Goal: Task Accomplishment & Management: Use online tool/utility

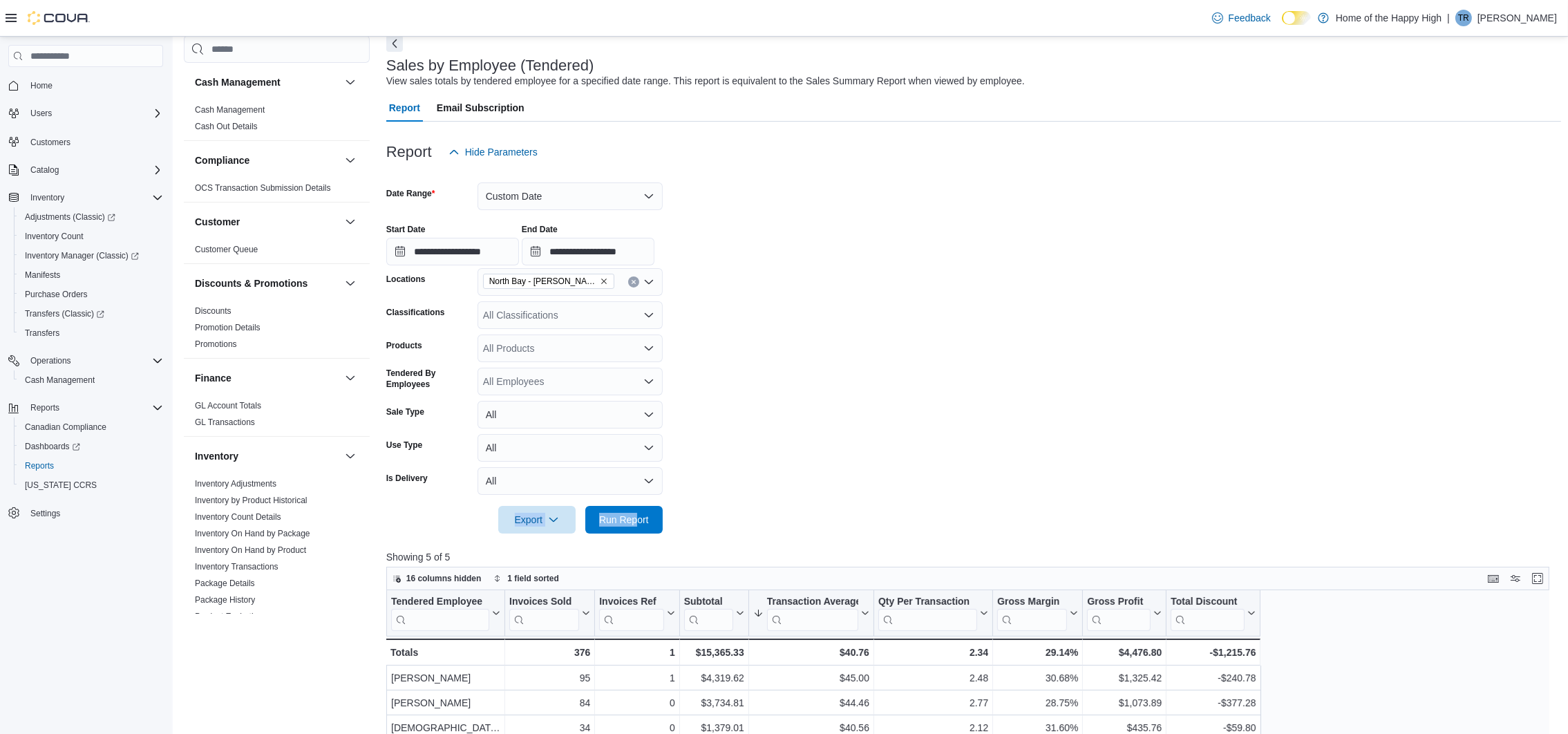
scroll to position [104, 0]
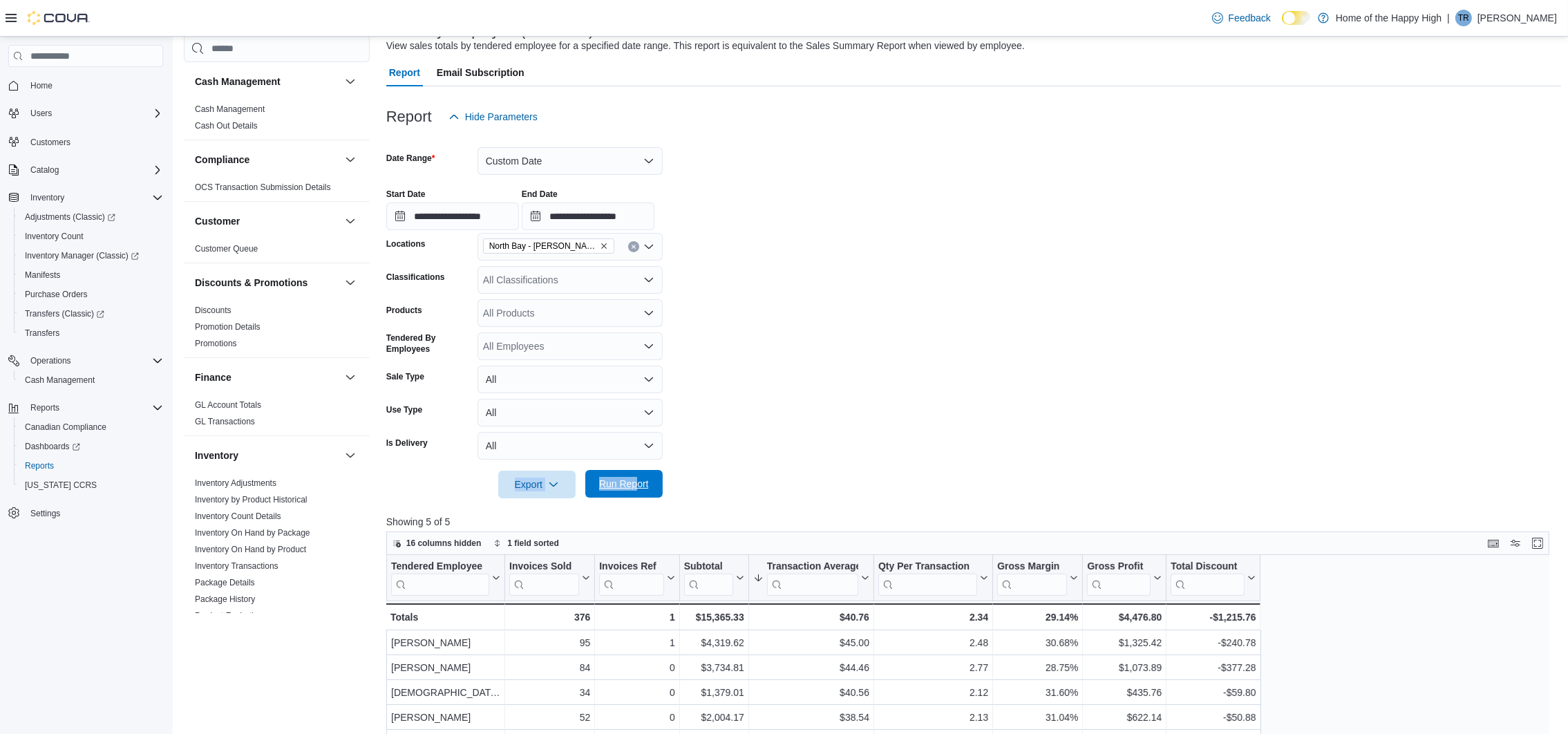
click at [645, 480] on span "Run Report" at bounding box center [624, 484] width 50 height 14
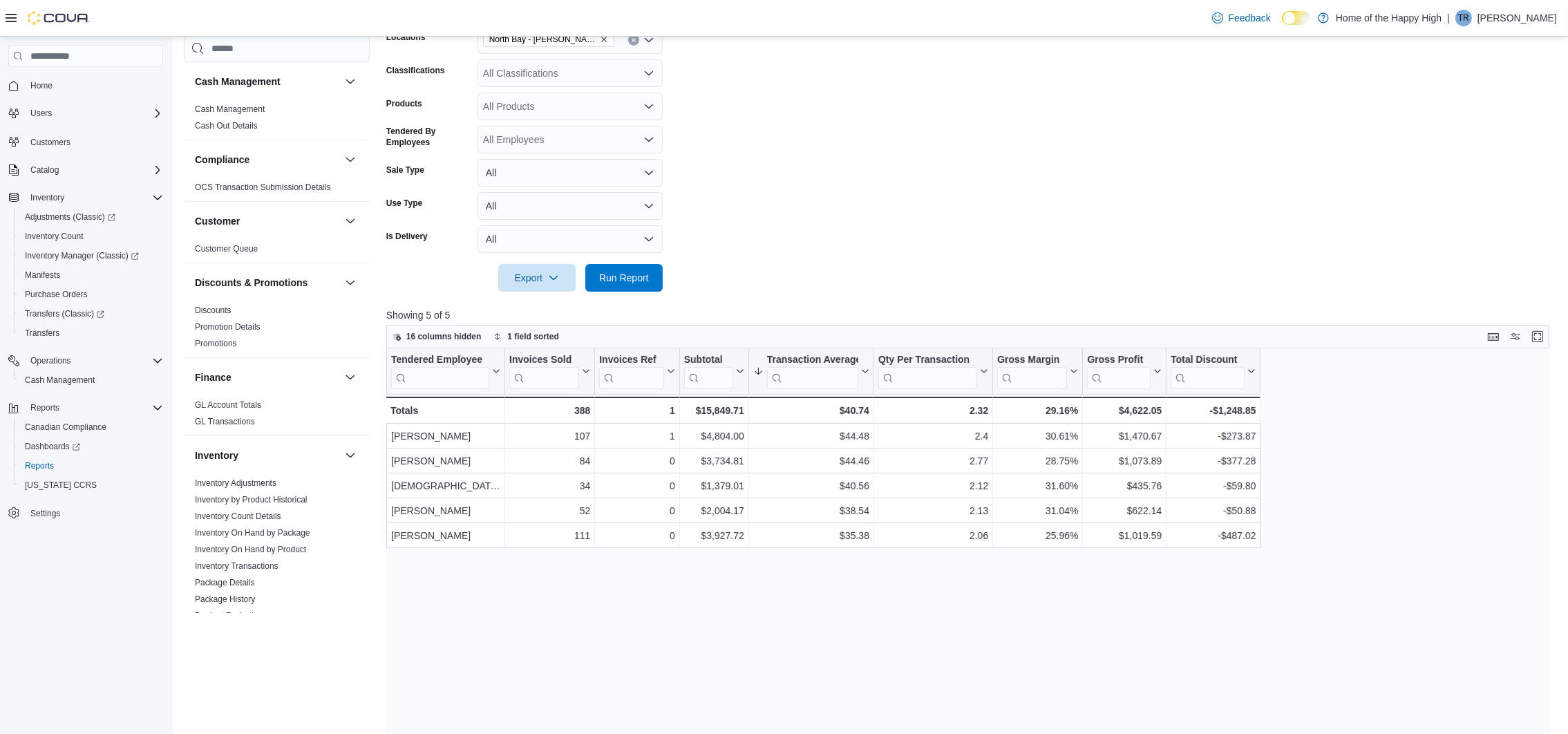
scroll to position [104, 0]
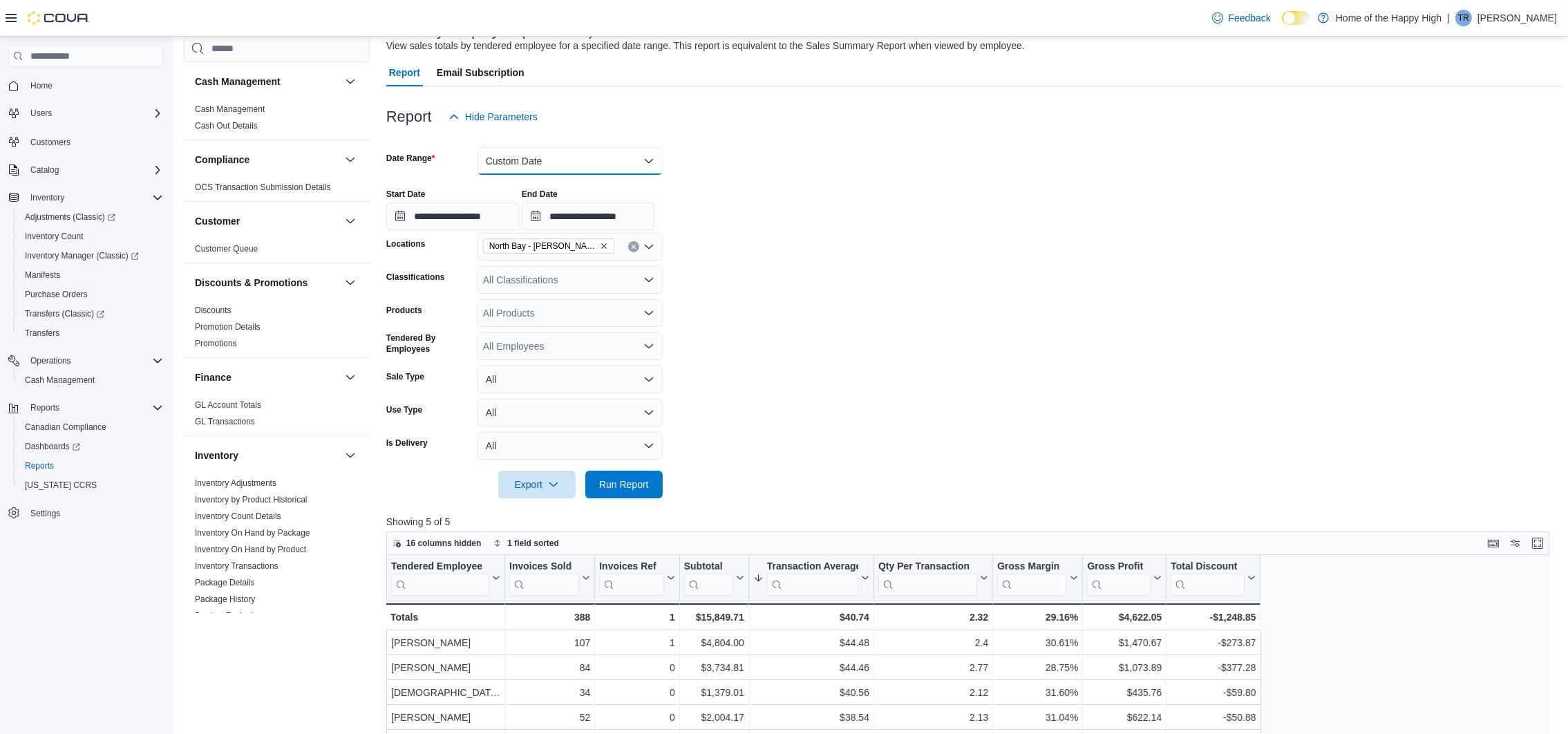
click at [587, 163] on button "Custom Date" at bounding box center [570, 161] width 185 height 28
click at [549, 222] on span "Today" at bounding box center [578, 216] width 157 height 17
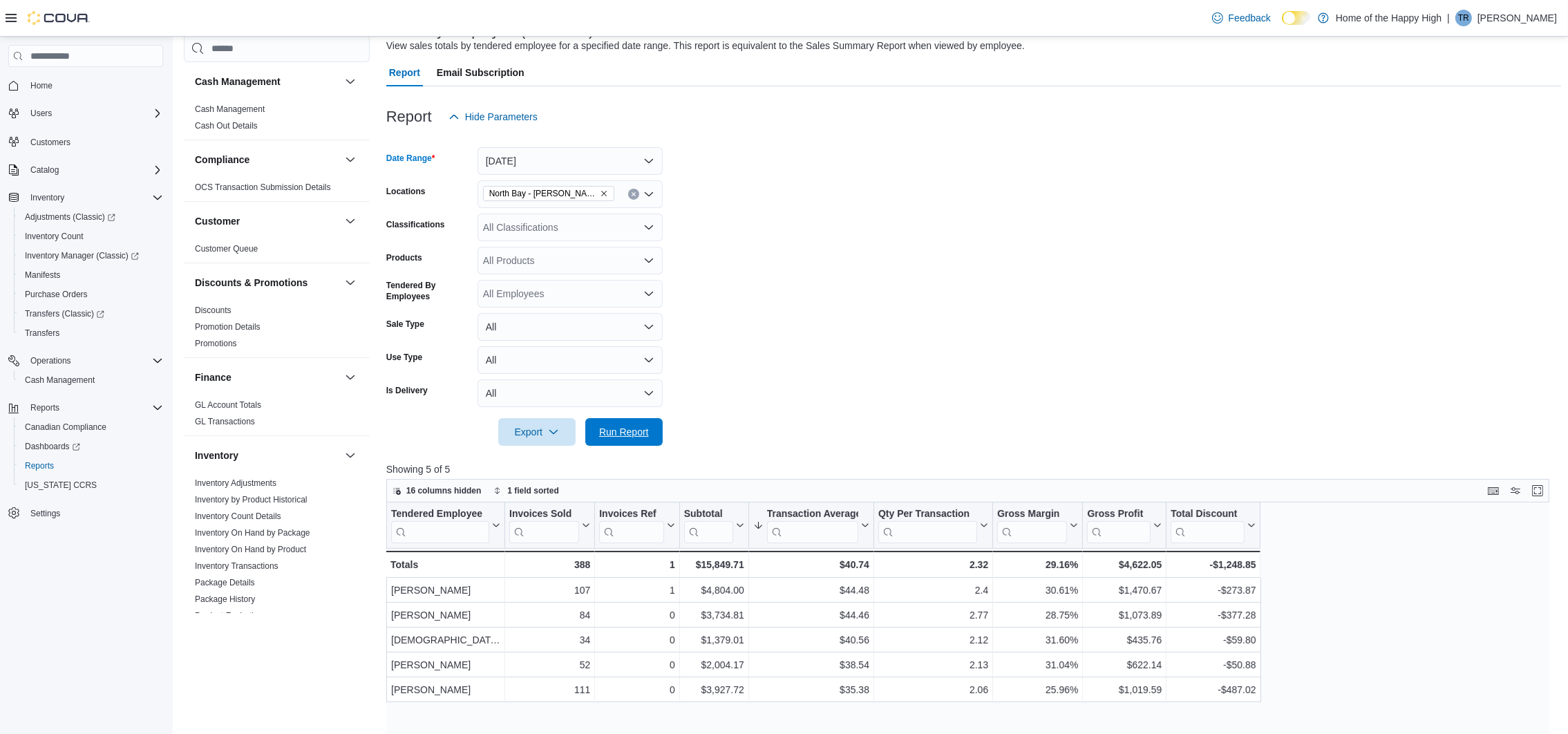
click at [620, 417] on form "Date Range Today Locations North Bay - Thibeault Terrace - Fire & Flower Classi…" at bounding box center [974, 288] width 1175 height 315
click at [620, 430] on span "Run Report" at bounding box center [624, 431] width 50 height 14
